Goal: Task Accomplishment & Management: Use online tool/utility

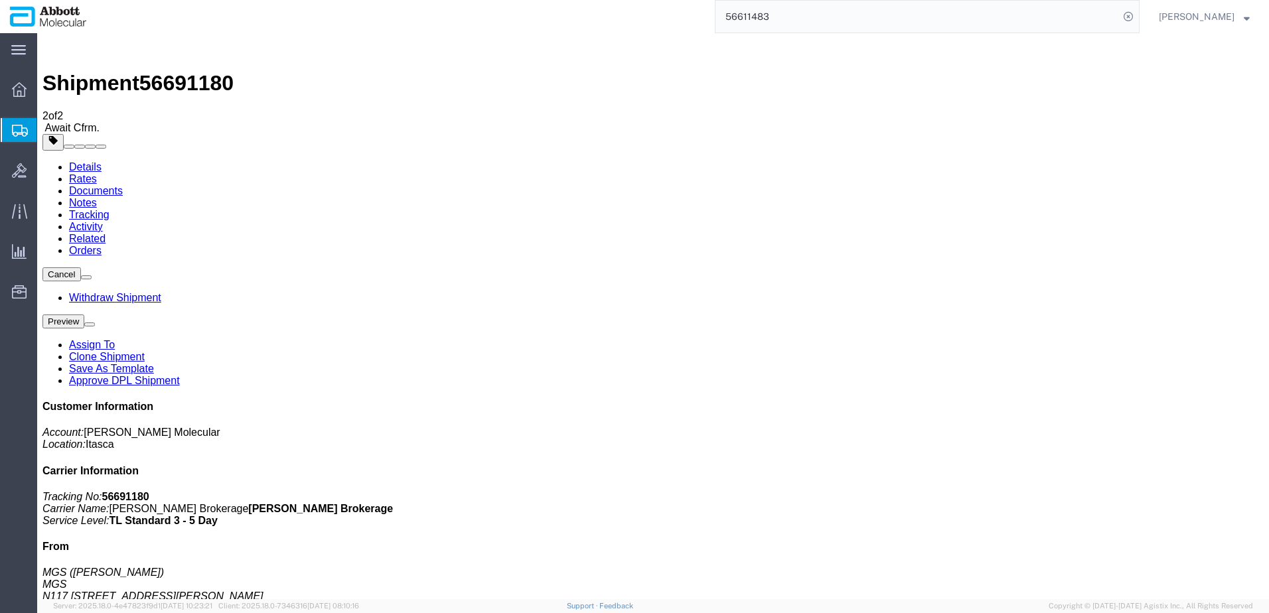
click at [92, 161] on link "Details" at bounding box center [85, 166] width 33 height 11
click span "button"
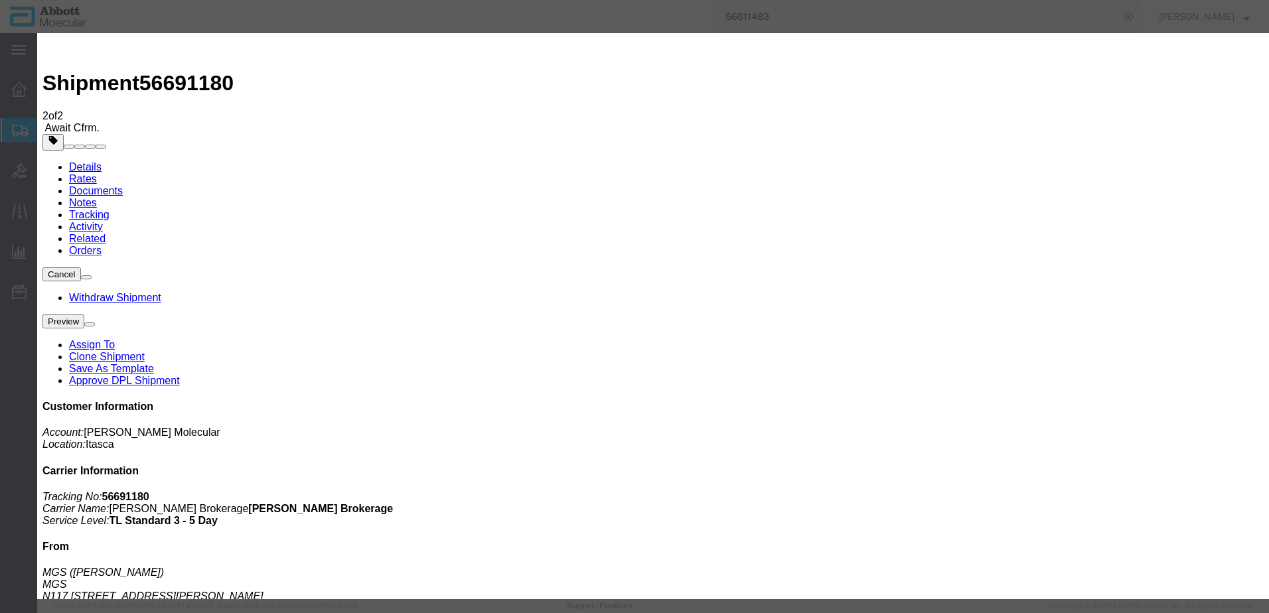
click input "MGS_[DATE]"
type input "MGS_09.05.25_1"
click button "Save"
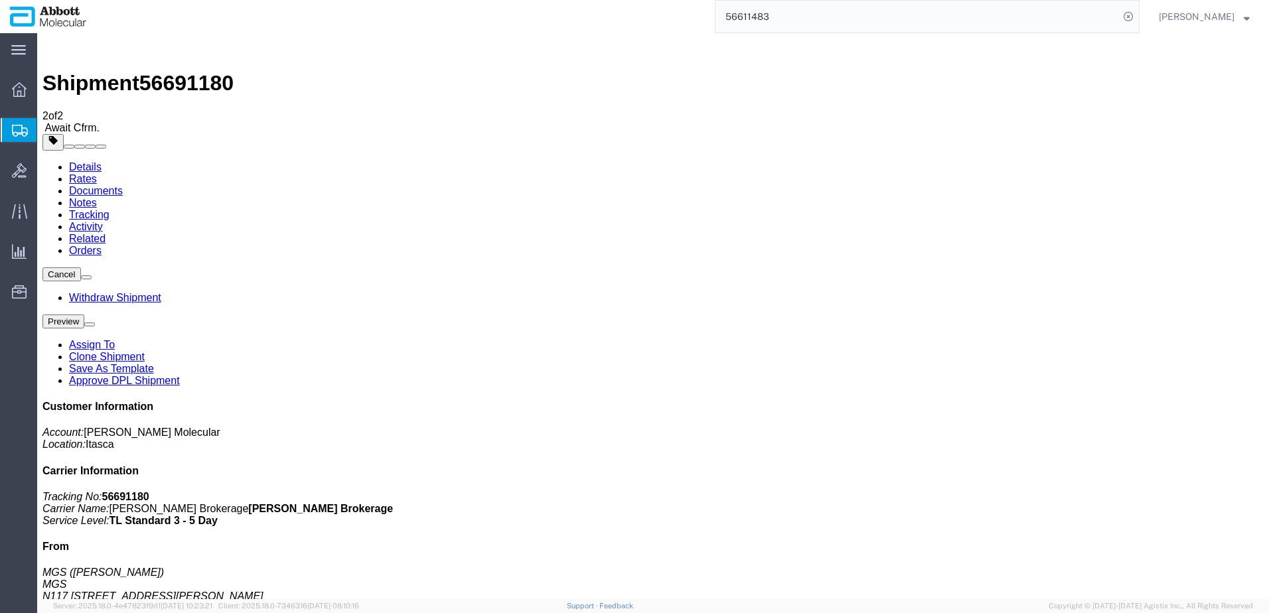
click link "Clone Shipment"
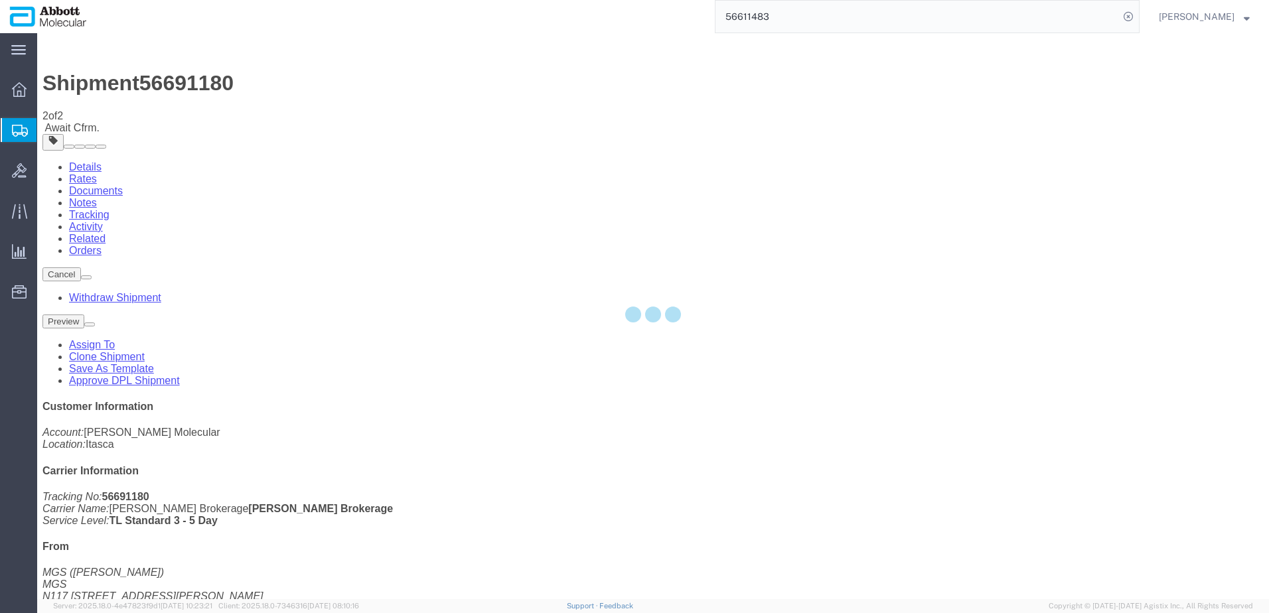
select select "48454"
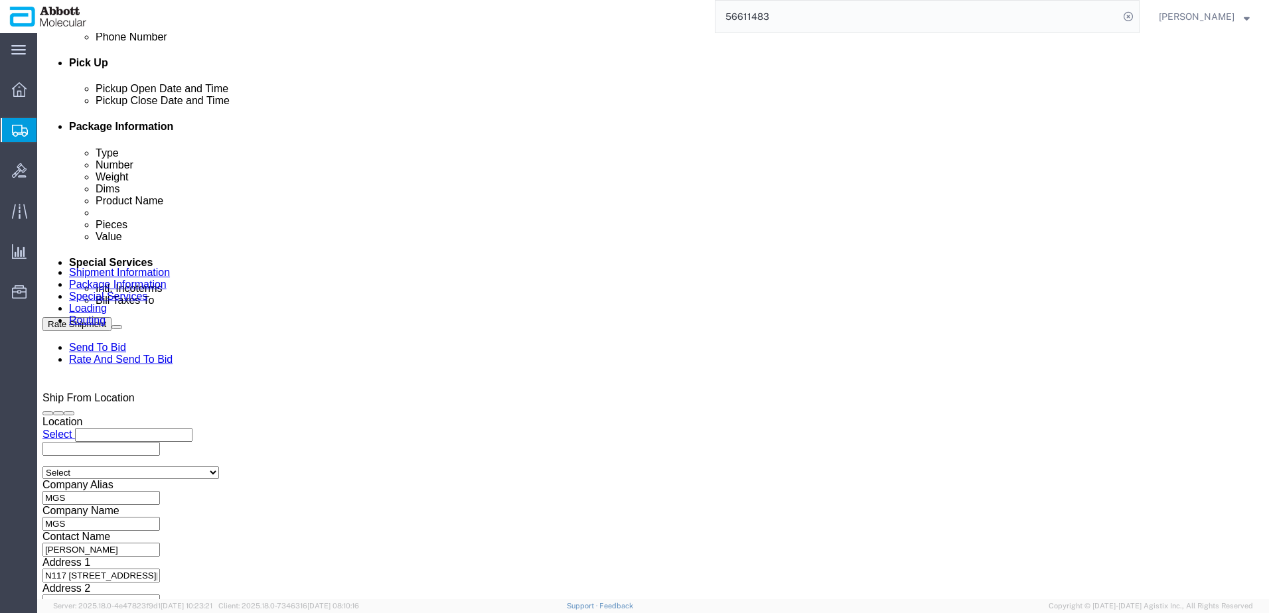
scroll to position [664, 0]
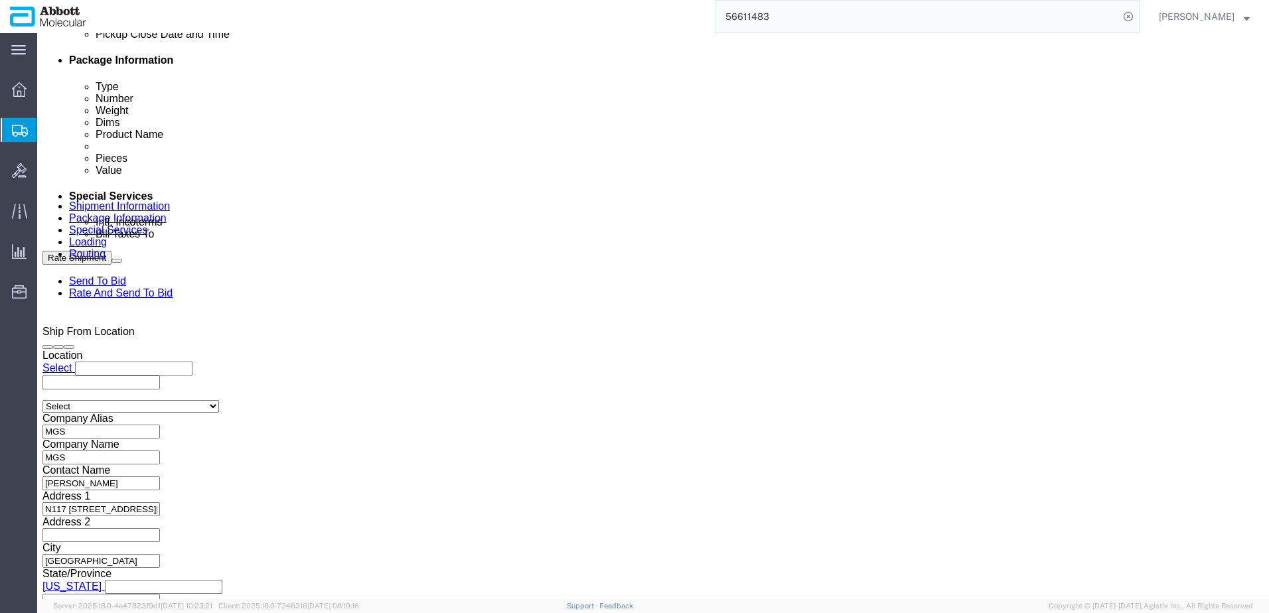
click input "MGS_09.05.25_1"
type input "MGS_09.05.25_2"
click div "[DATE] 10:00 AM"
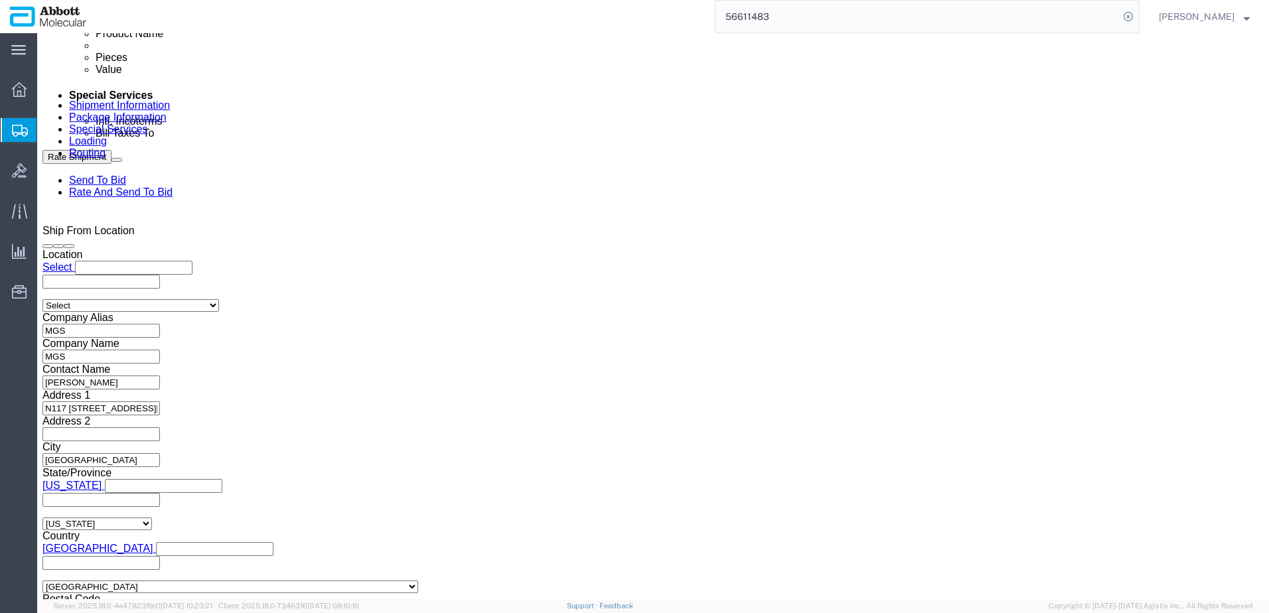
scroll to position [784, 0]
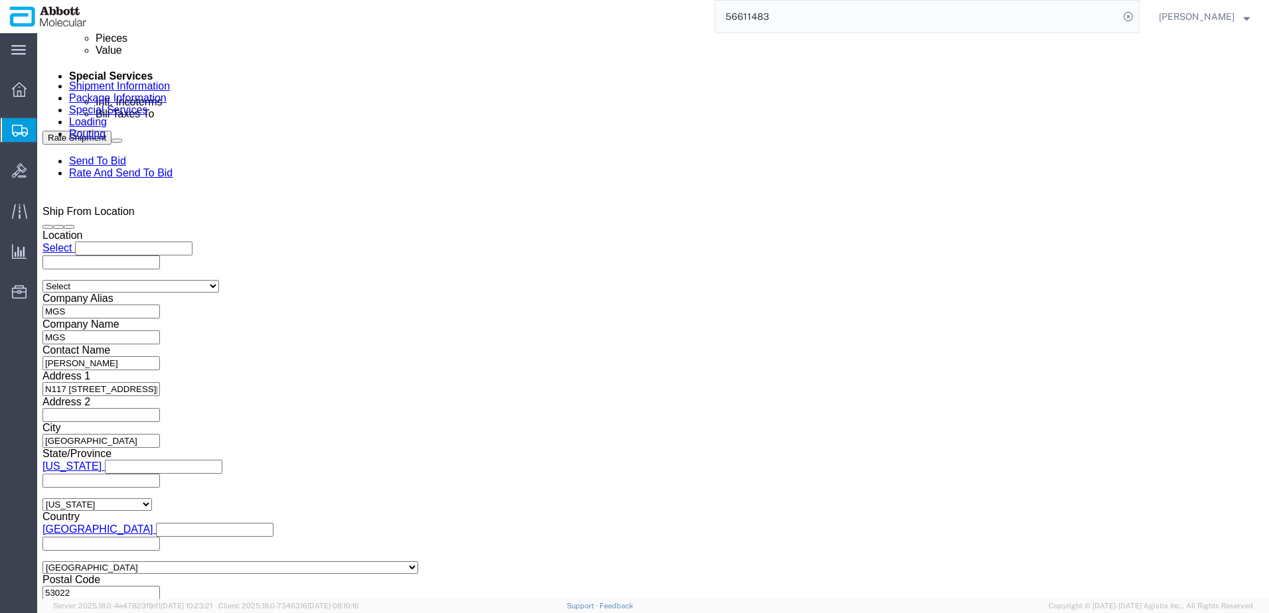
click button "Continue"
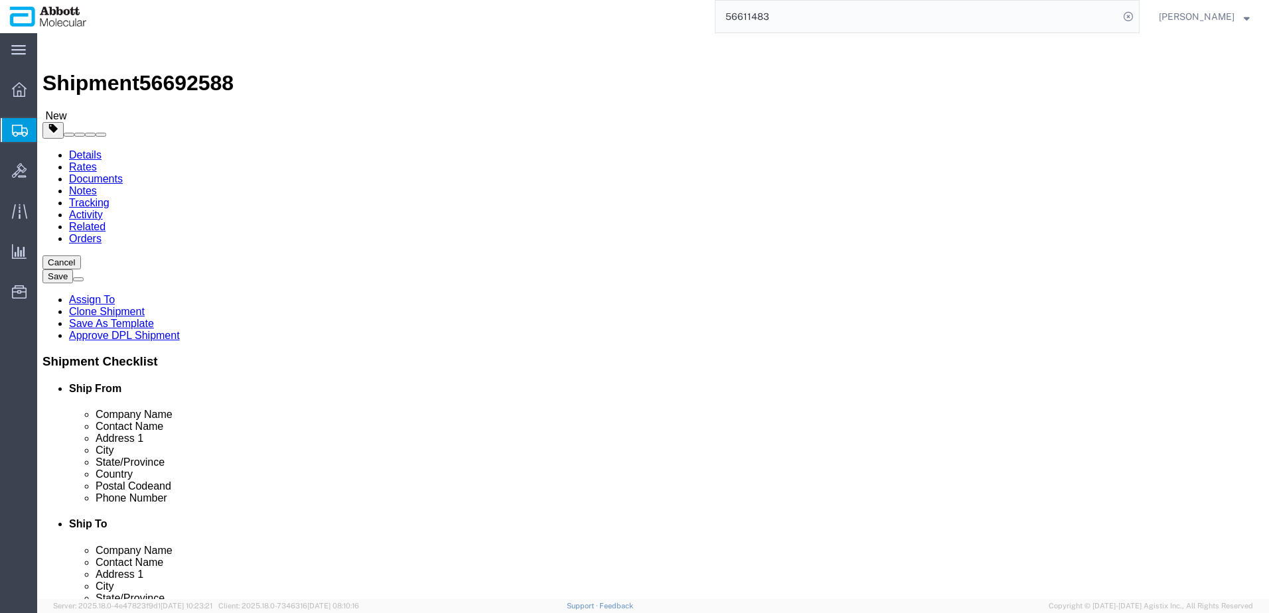
click button "Rate Shipment"
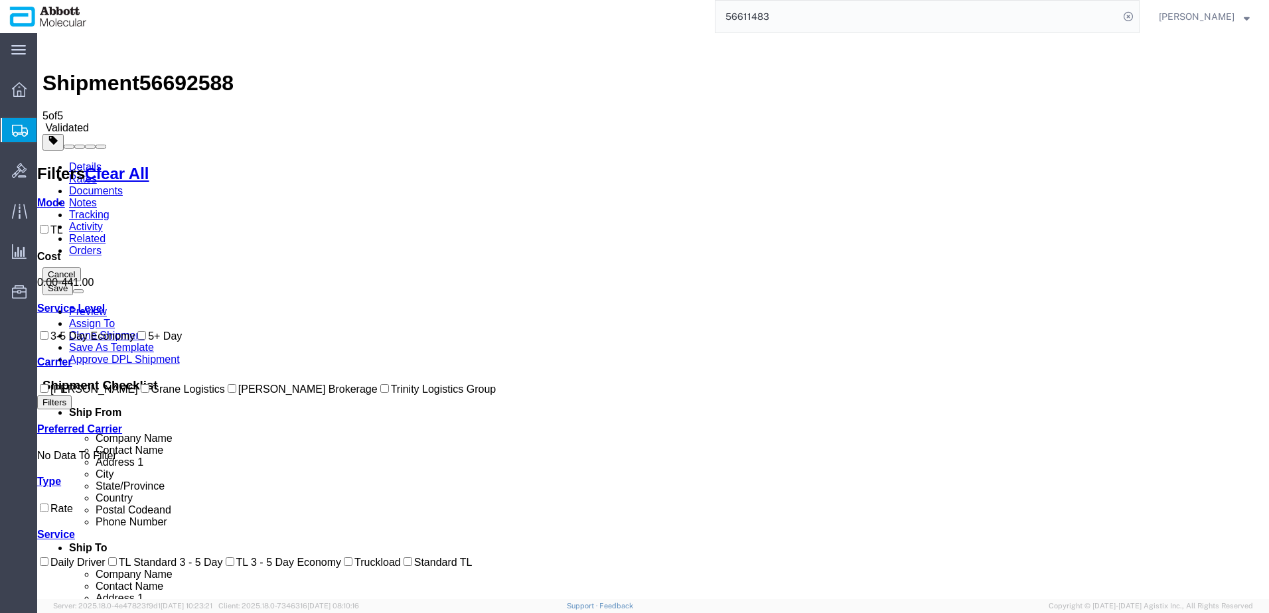
click at [228, 393] on input "[PERSON_NAME] Brokerage" at bounding box center [232, 388] width 9 height 9
checkbox input "true"
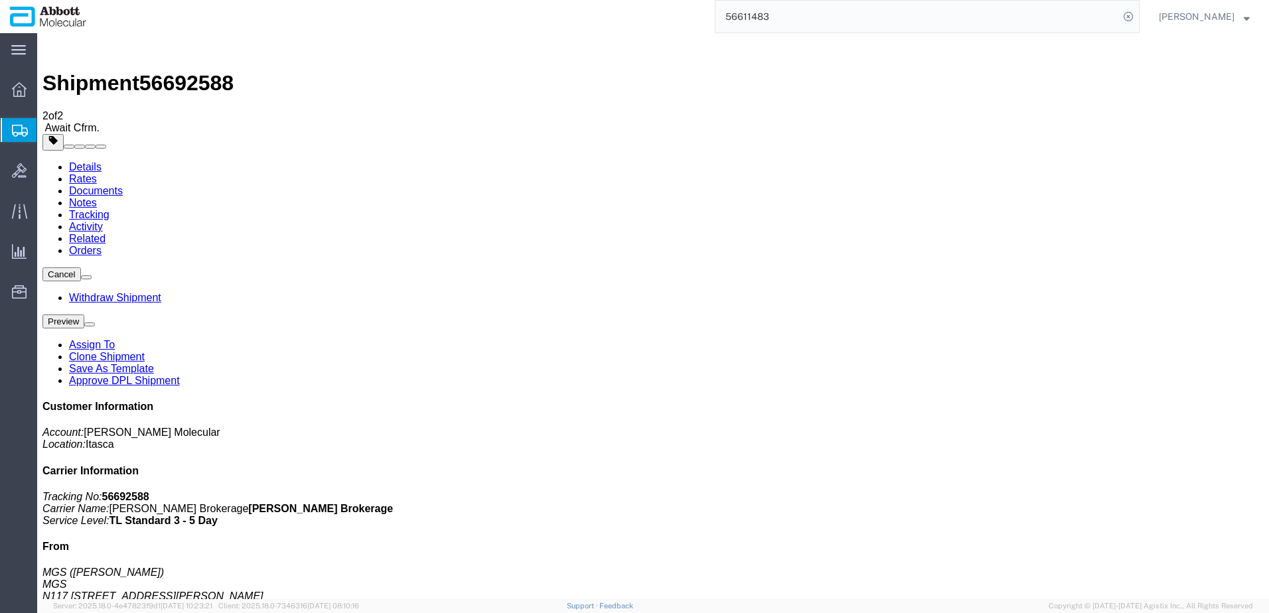
click at [179, 71] on span "56692588" at bounding box center [186, 83] width 94 height 24
copy span "56692588"
